Goal: Task Accomplishment & Management: Complete application form

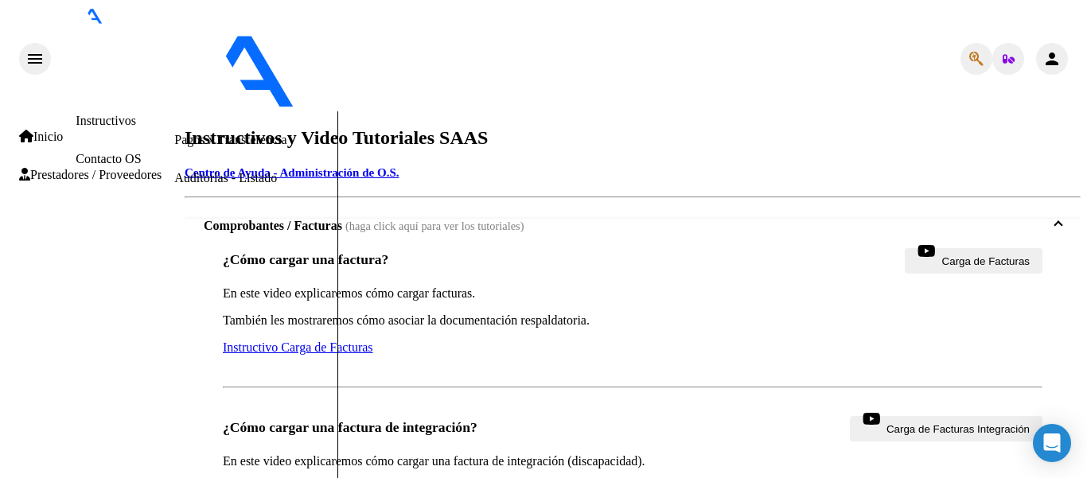
click at [119, 182] on span "Prestadores / Proveedores" at bounding box center [90, 175] width 142 height 14
click at [174, 70] on link "Facturas - Listado/Carga" at bounding box center [237, 63] width 126 height 14
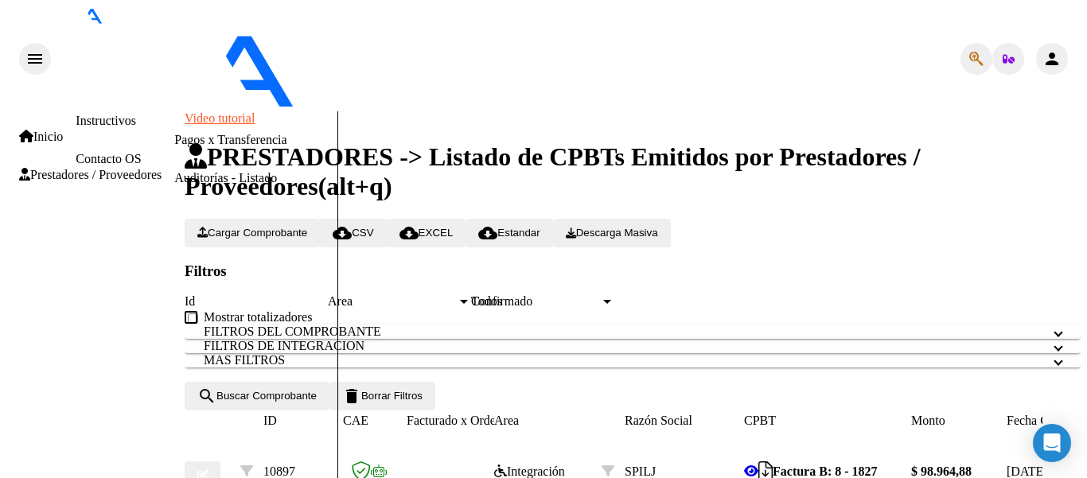
click at [307, 227] on span "Cargar Comprobante" at bounding box center [252, 233] width 110 height 12
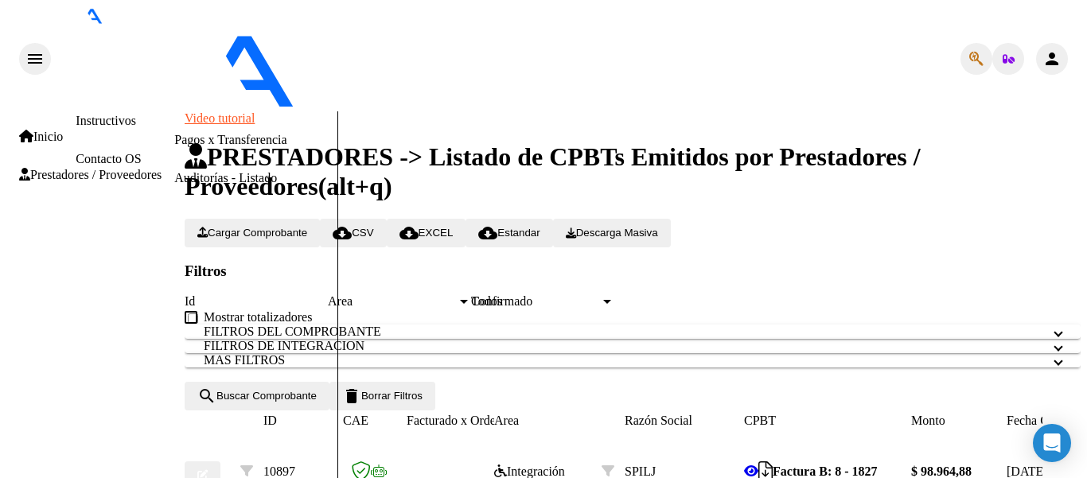
scroll to position [399, 0]
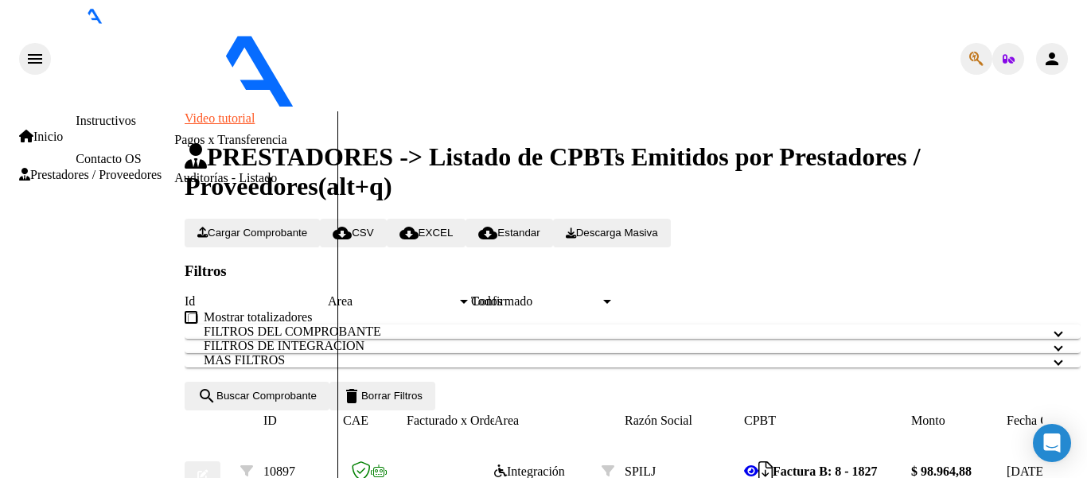
type input "202508"
type input "[DATE]"
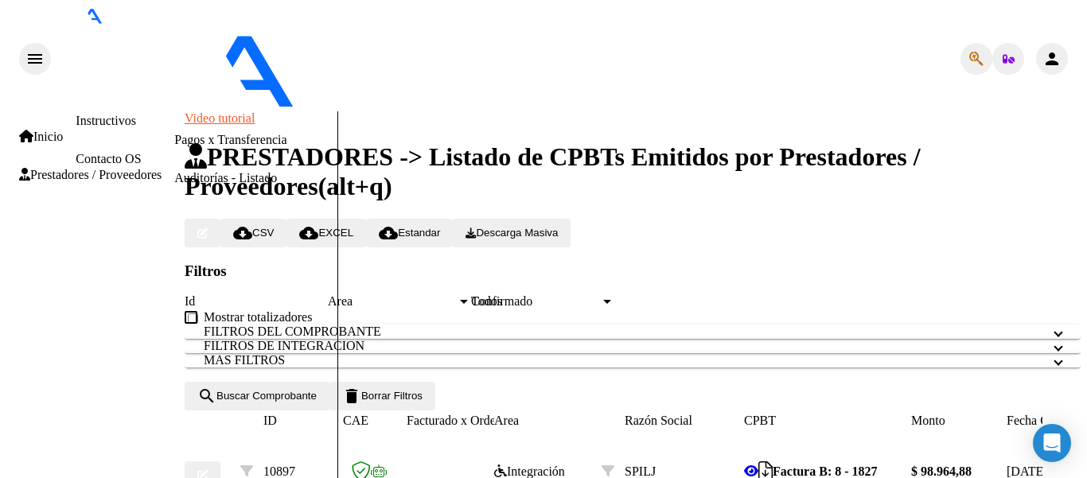
scroll to position [0, 0]
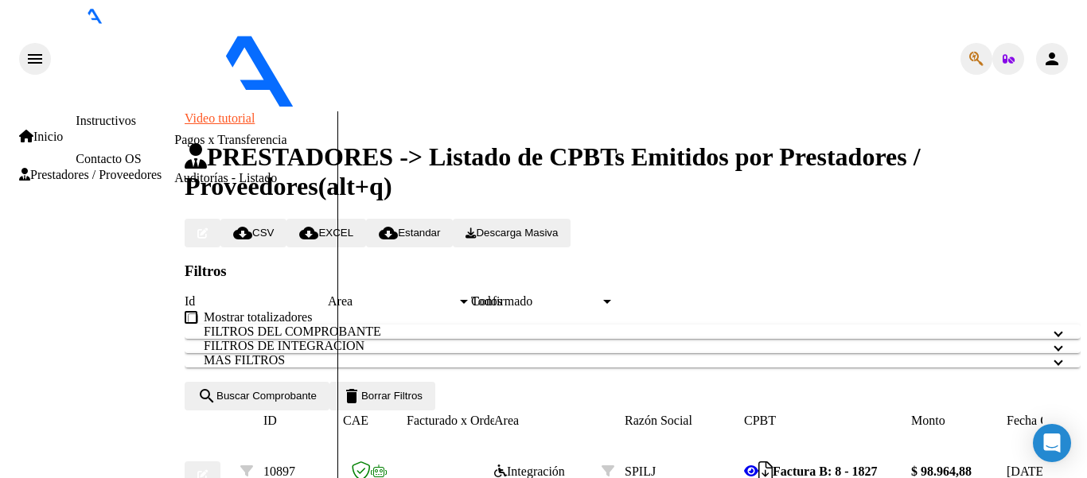
type input "C:\fakepath\Documento, [DATE] 14.36.pdf"
type input "PLANILLA CAÑETE"
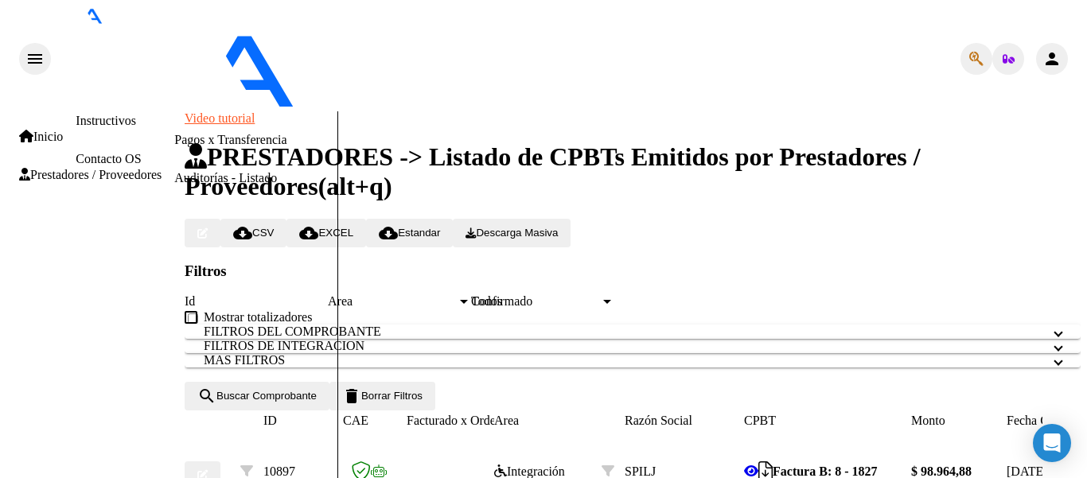
type input "$ 0,00"
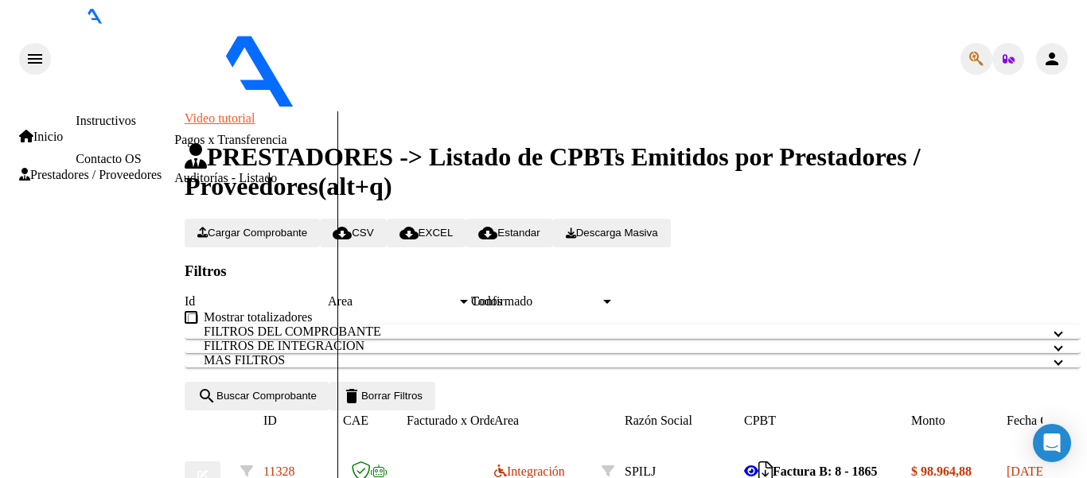
scroll to position [80, 0]
